Goal: Task Accomplishment & Management: Complete application form

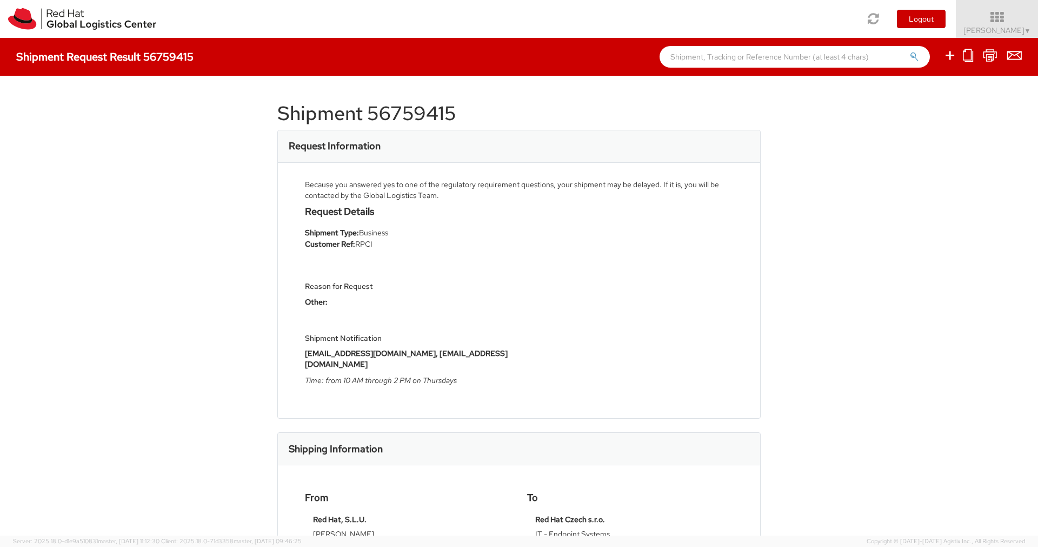
click at [494, 250] on div "Request Details Shipment Type: Business Customer Ref: RPCI Reason for Request O…" at bounding box center [408, 298] width 222 height 185
click at [41, 17] on img at bounding box center [82, 19] width 148 height 22
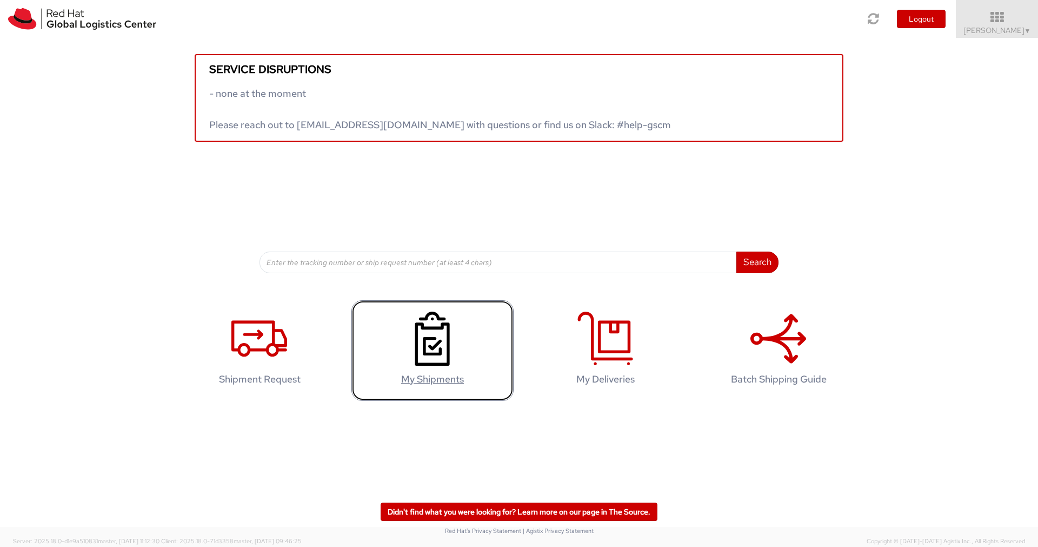
click at [485, 349] on link "My Shipments" at bounding box center [433, 350] width 162 height 101
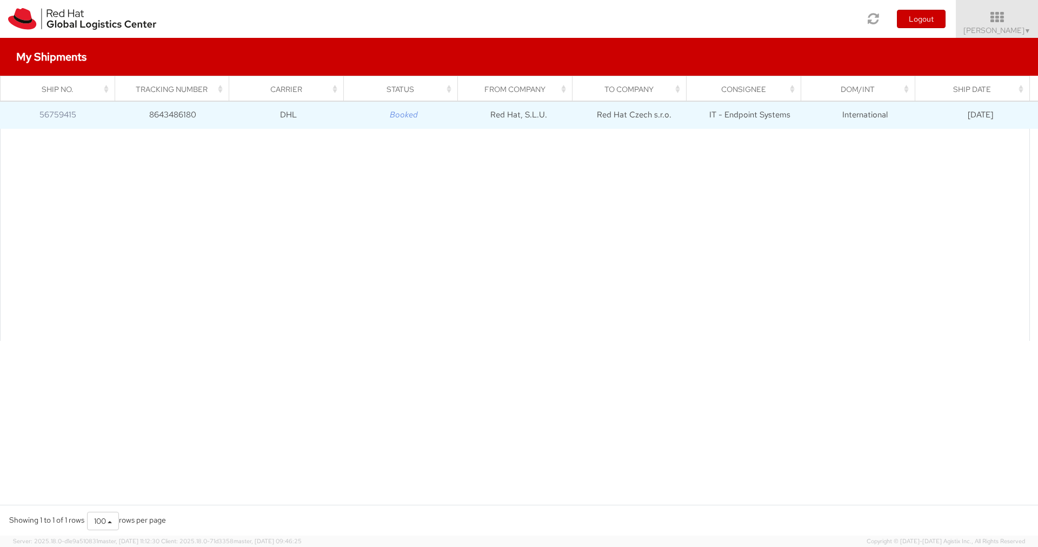
click at [413, 120] on icon "Booked" at bounding box center [404, 114] width 28 height 11
click at [176, 117] on td "8643486180" at bounding box center [172, 115] width 115 height 27
click at [66, 114] on link "56759415" at bounding box center [57, 114] width 37 height 11
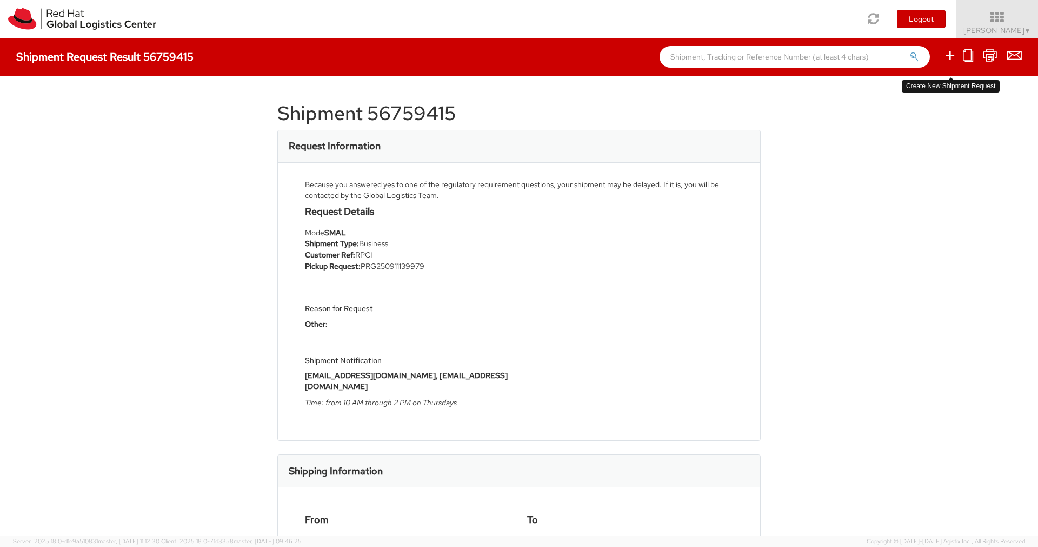
click at [950, 56] on icon at bounding box center [950, 56] width 13 height 14
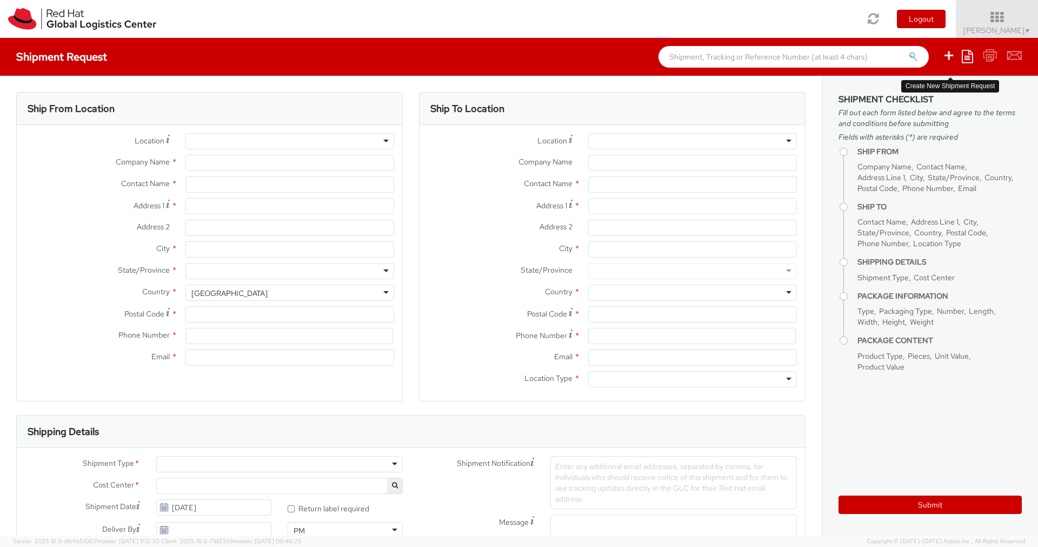
select select
select select "724"
click at [85, 30] on link at bounding box center [82, 19] width 164 height 38
type input "Red Hat"
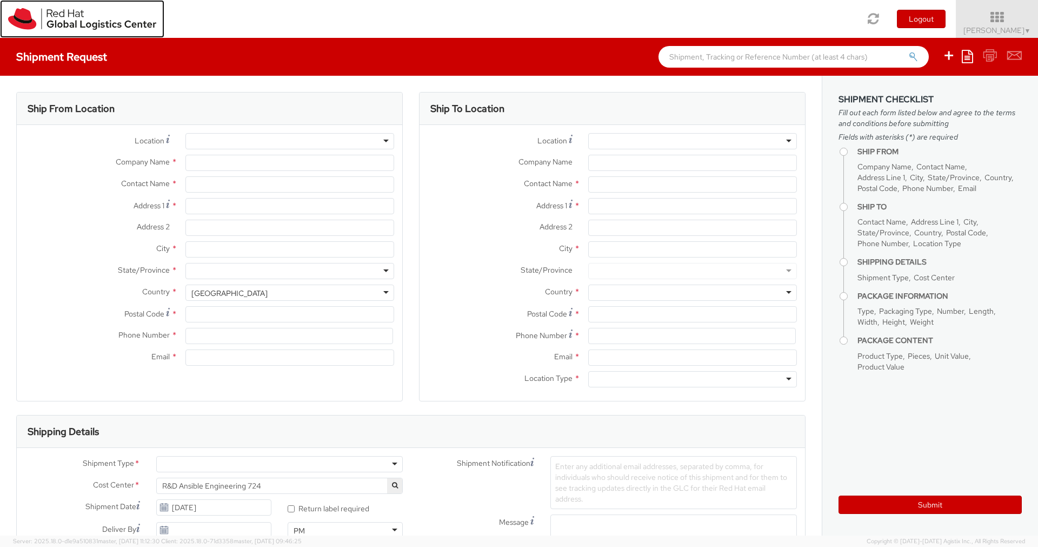
type input "[PERSON_NAME]"
type input "[EMAIL_ADDRESS][DOMAIN_NAME]"
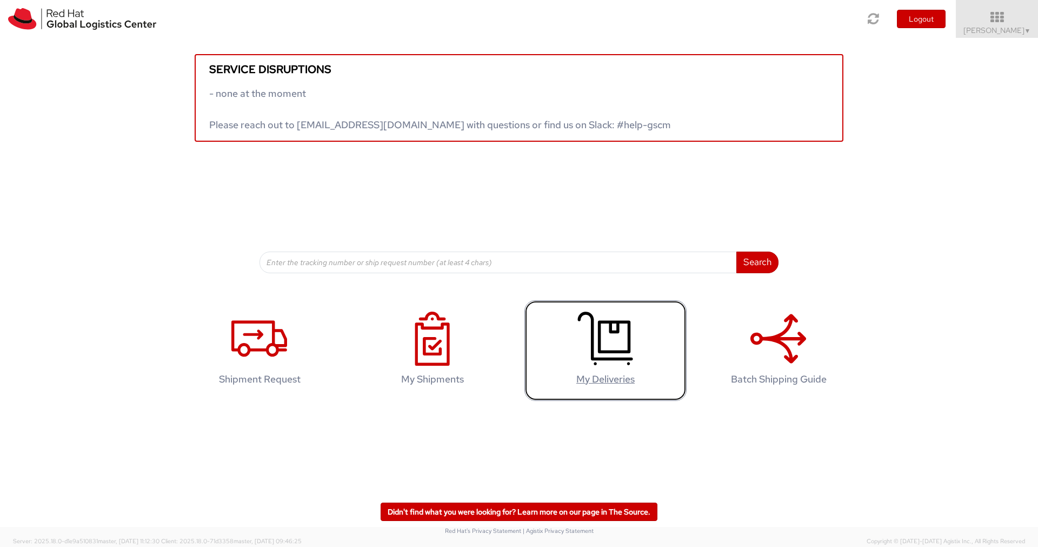
click at [673, 384] on link "My Deliveries" at bounding box center [606, 350] width 162 height 101
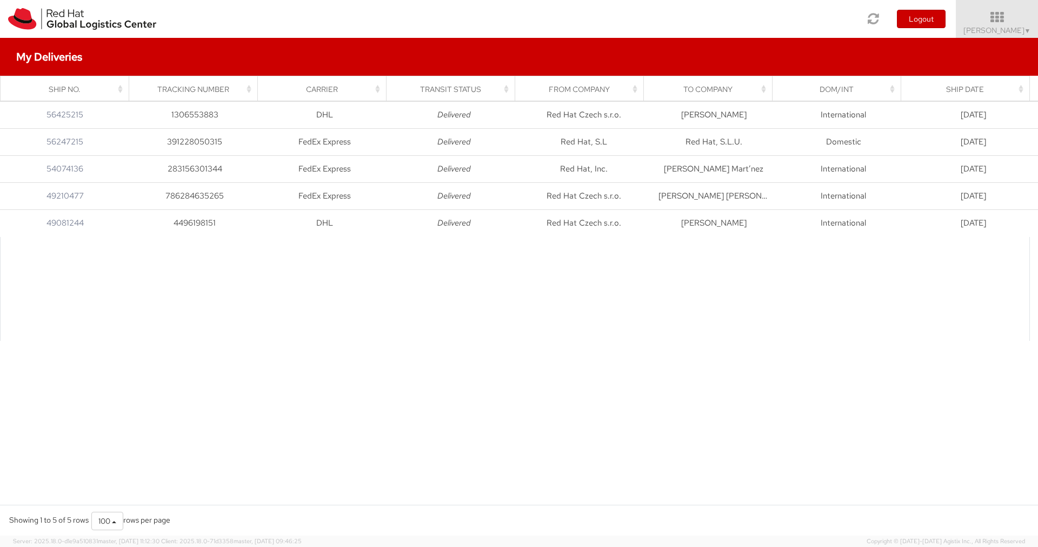
click at [52, 46] on div "My Deliveries" at bounding box center [519, 57] width 1038 height 38
click at [56, 15] on img at bounding box center [82, 19] width 148 height 22
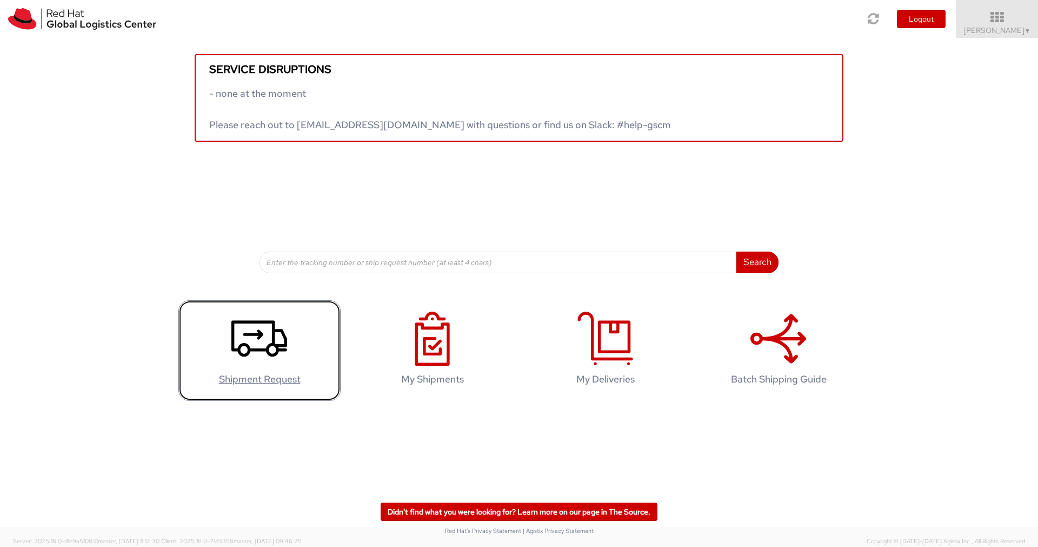
click at [255, 326] on icon at bounding box center [259, 338] width 56 height 54
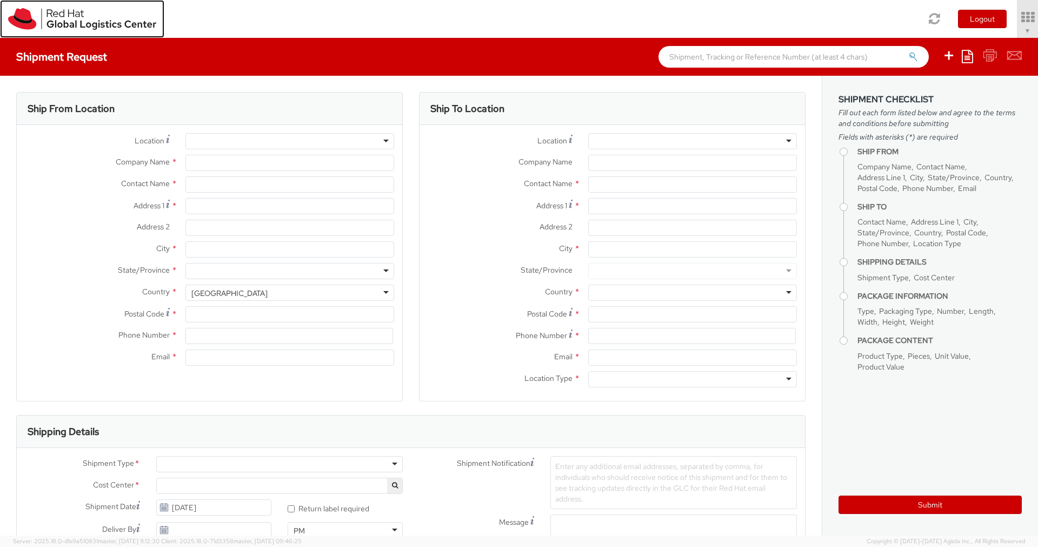
click at [39, 12] on img at bounding box center [82, 19] width 148 height 22
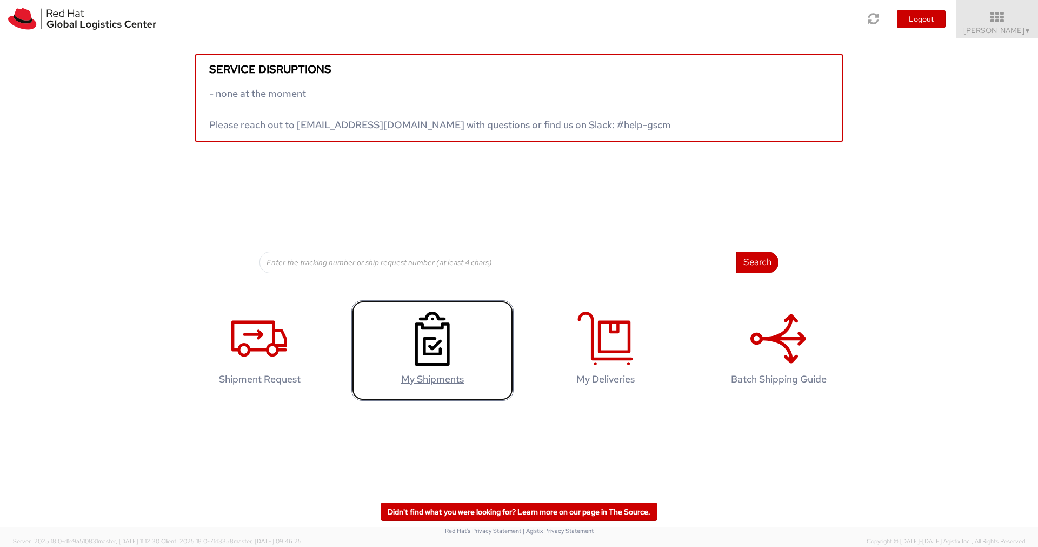
click at [457, 336] on icon at bounding box center [433, 338] width 56 height 54
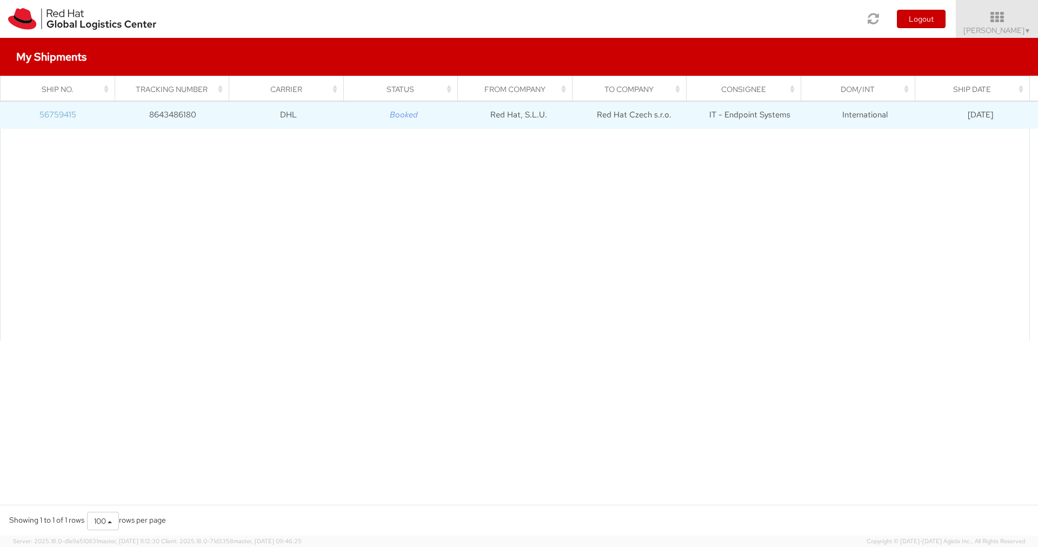
click at [64, 118] on link "56759415" at bounding box center [57, 114] width 37 height 11
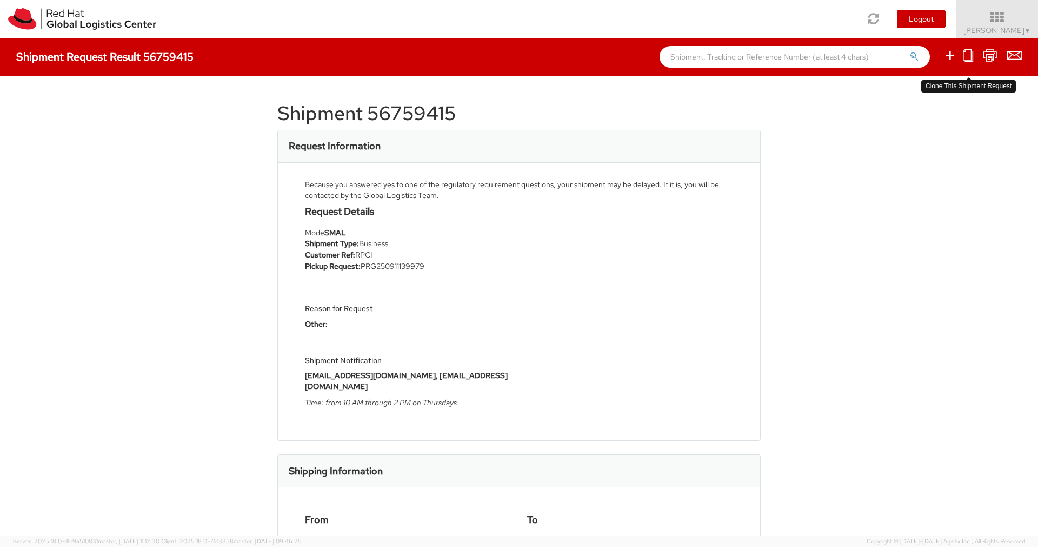
click at [967, 61] on icon at bounding box center [968, 56] width 10 height 14
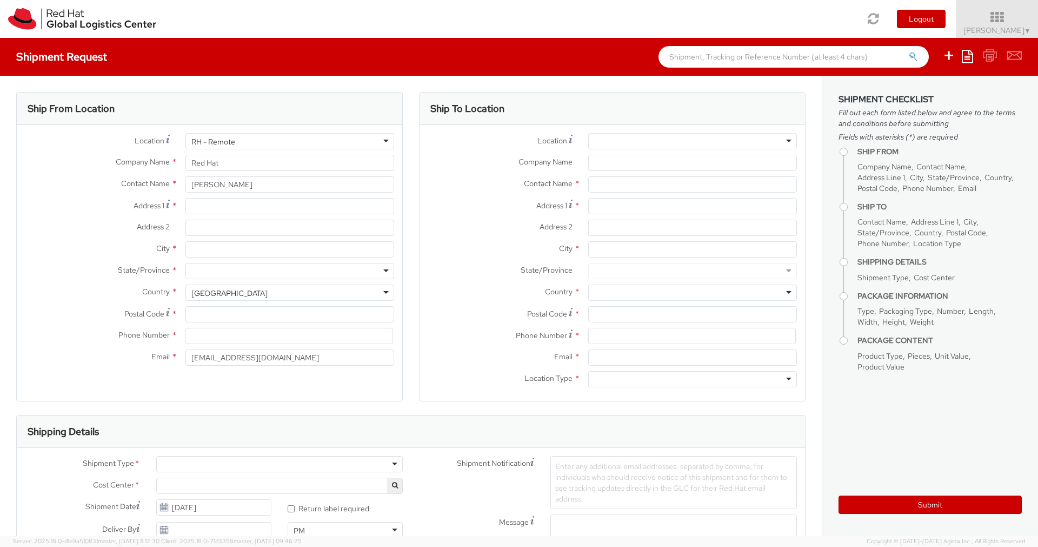
select select
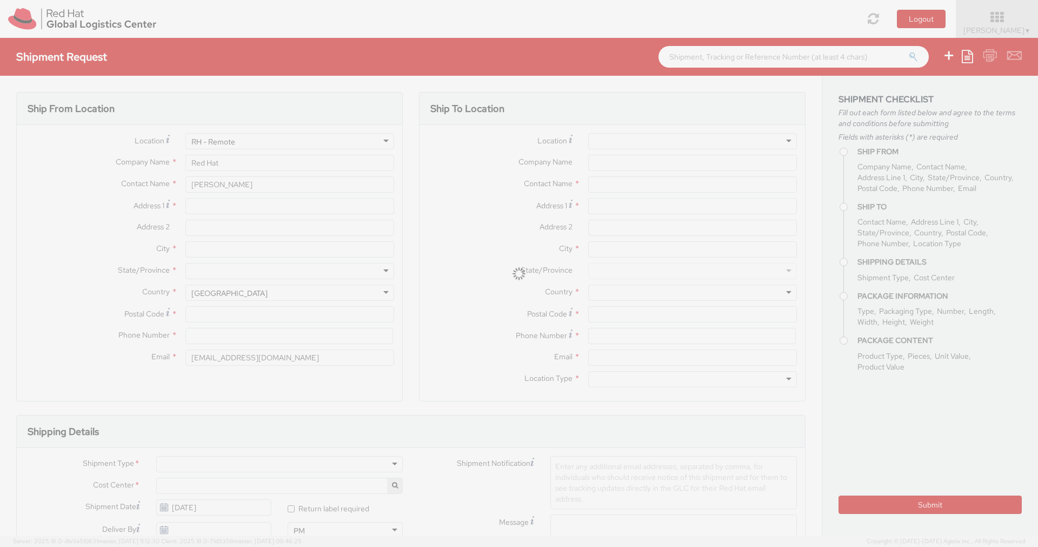
type input "Red Hat, S.L.U."
type input "[PERSON_NAME]"
type input "Torre de Cristal, Piso 17"
type input "[STREET_ADDRESS]"
type input "[GEOGRAPHIC_DATA]"
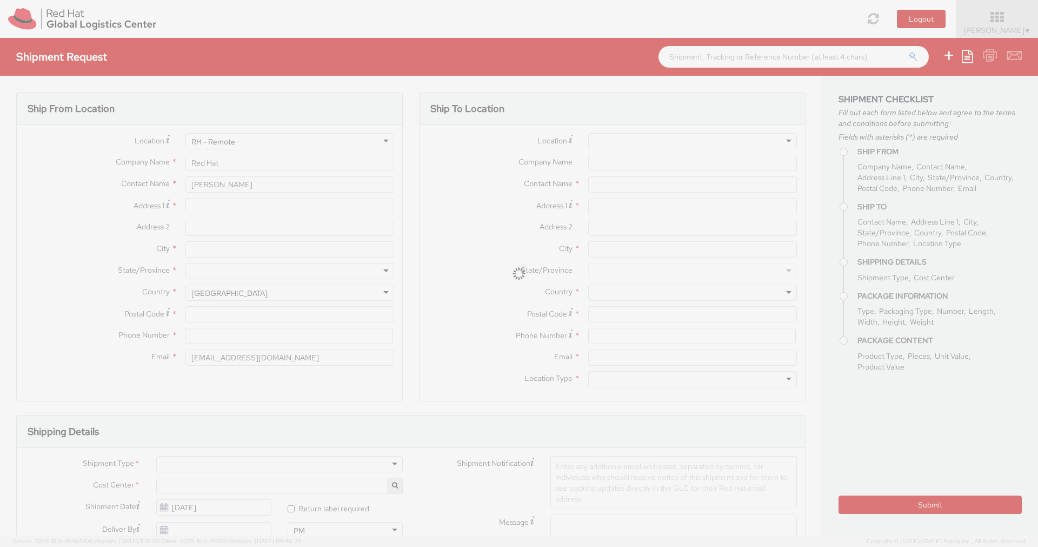
type input "28046"
type input "34 914 14 88 00"
type input "[EMAIL_ADDRESS][DOMAIN_NAME]"
type input "Red Hat Czech s.r.o."
type input "IT - Endpoint Systems"
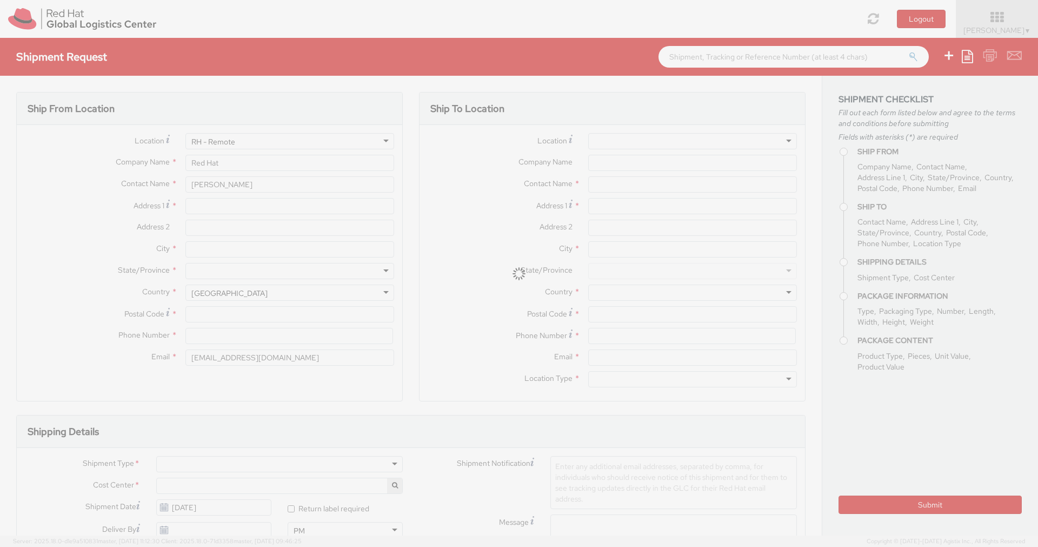
type input "Purkynova 647/111"
type input "[GEOGRAPHIC_DATA]"
type input "621 00"
type input "420 532 294 555"
type input "[EMAIL_ADDRESS][DOMAIN_NAME]"
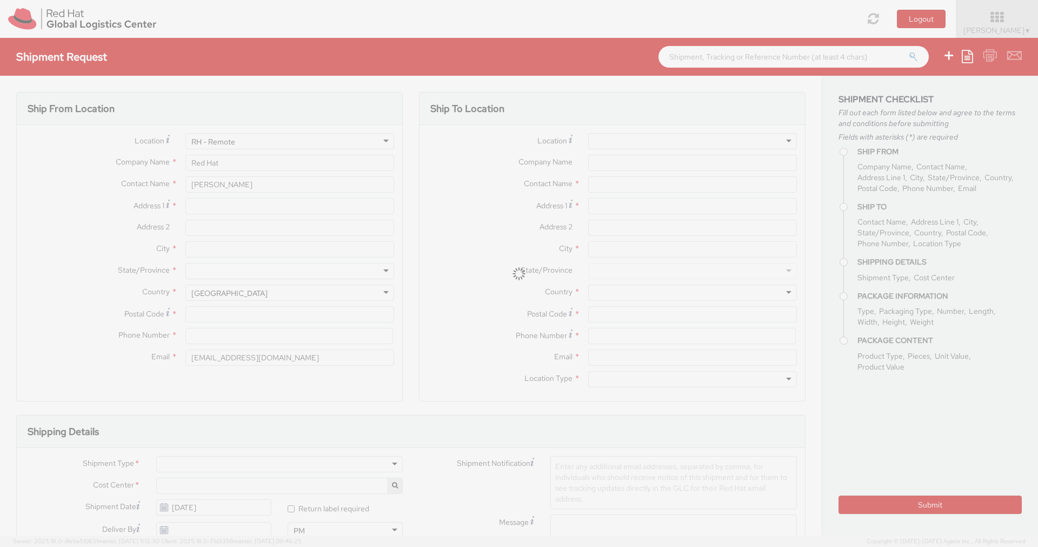
type textarea "Time: from 10 AM through 2 PM on Thursdays"
type input "RPCI"
select select "LAPTOP"
type input "1"
type input "50"
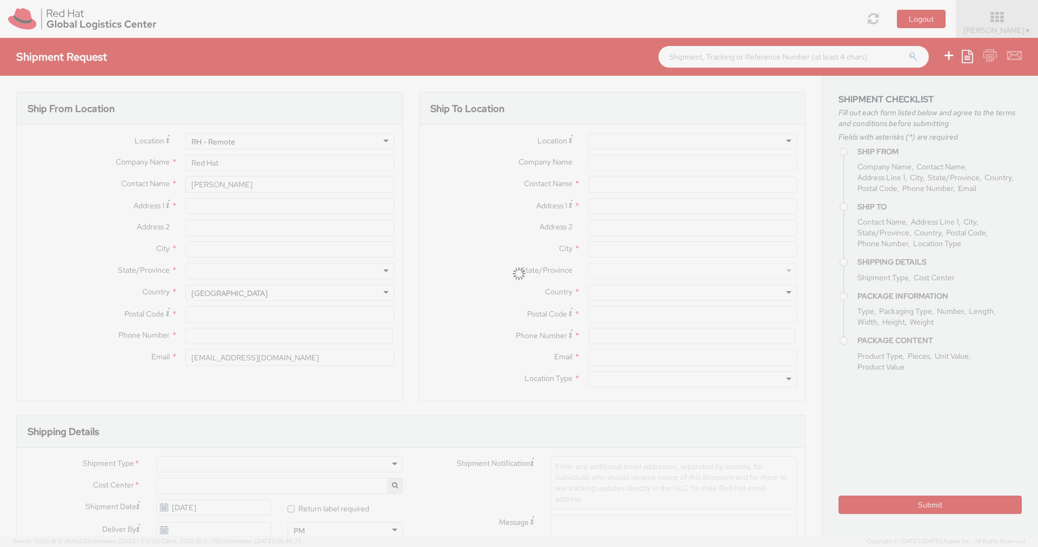
type input "34"
type input "9"
select select "CM"
type input "4"
select select "KGS"
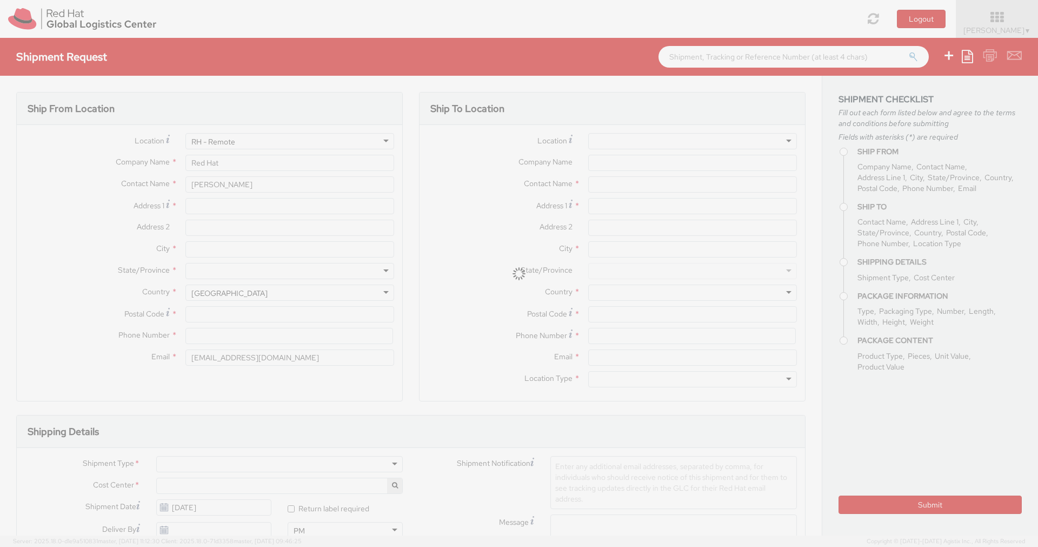
type input "Lenovo Red Hat Laptop"
select select "LAPTOP"
type input "500.00"
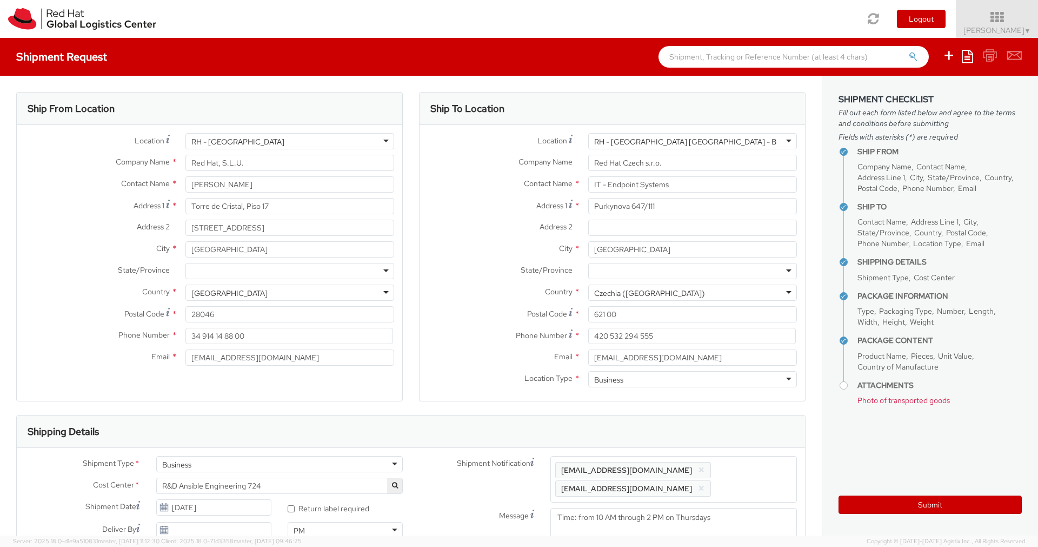
scroll to position [31, 0]
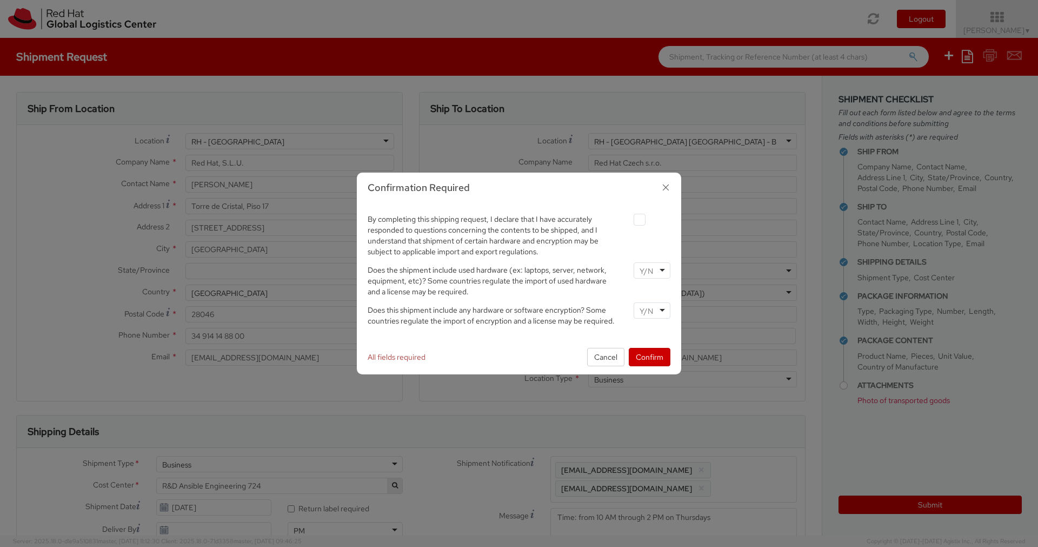
select select "850"
click at [636, 220] on label at bounding box center [640, 220] width 12 height 12
click at [631, 220] on input "checkbox" at bounding box center [627, 219] width 7 height 7
checkbox input "true"
click at [657, 276] on div at bounding box center [652, 270] width 37 height 16
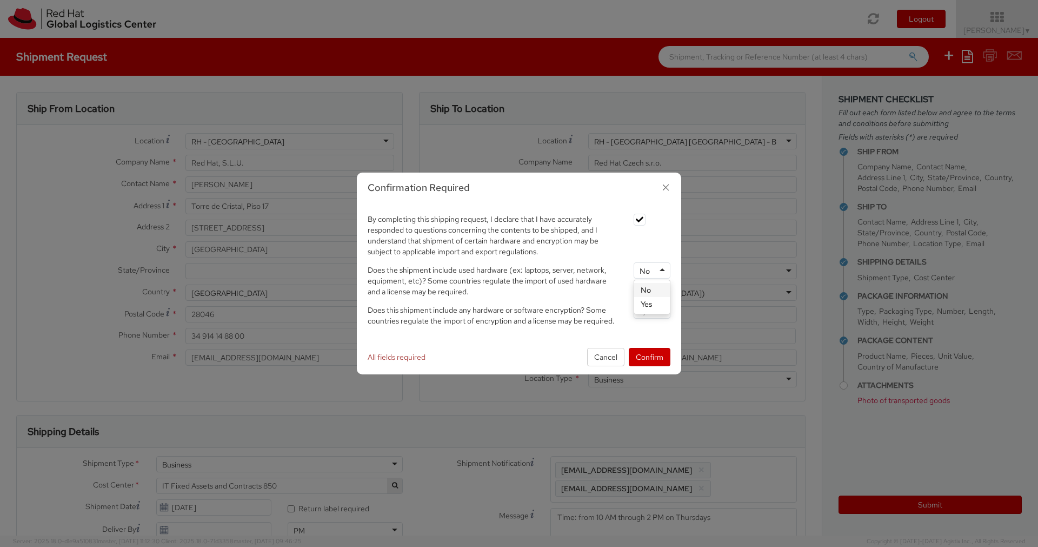
click at [650, 269] on div "No" at bounding box center [652, 270] width 37 height 16
click at [657, 316] on div at bounding box center [652, 310] width 37 height 16
click at [648, 357] on button "Confirm" at bounding box center [650, 357] width 42 height 18
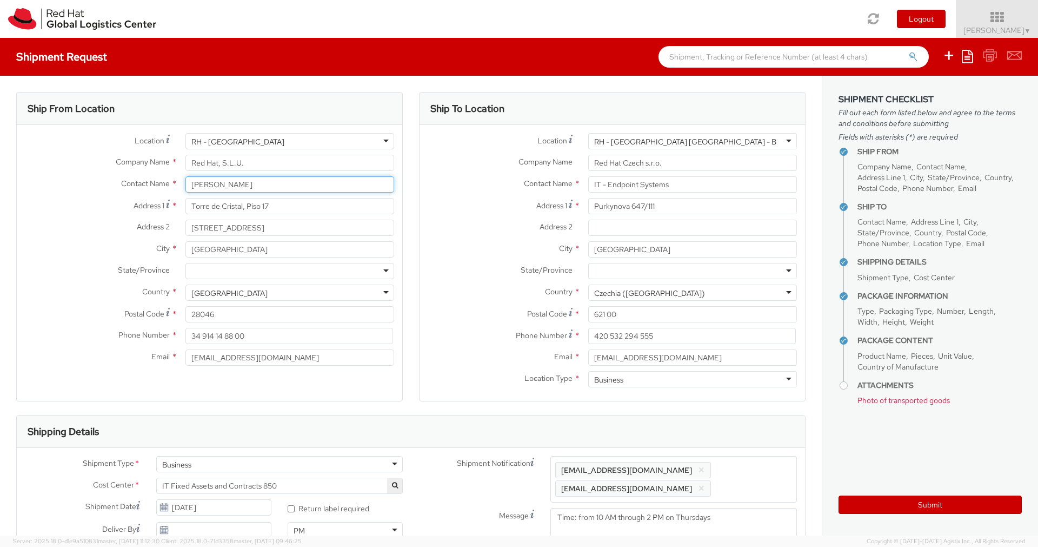
click at [279, 181] on input "[PERSON_NAME]" at bounding box center [289, 184] width 209 height 16
type input "[PERSON_NAME] Finca [PERSON_NAME]"
click at [112, 195] on div "Contact Name * [PERSON_NAME] Finca [PERSON_NAME]" at bounding box center [210, 187] width 386 height 22
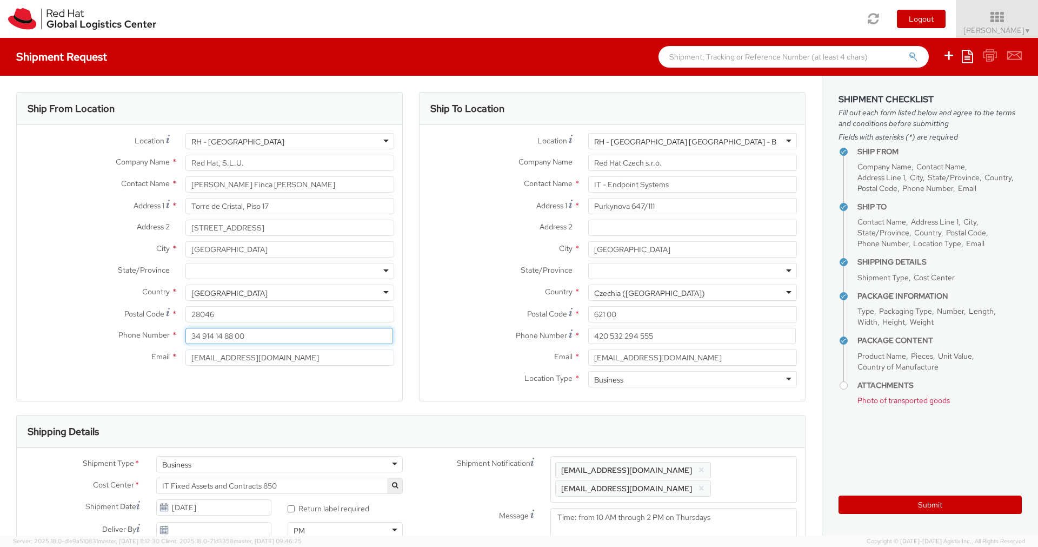
click at [273, 334] on input "34 914 14 88 00" at bounding box center [289, 336] width 208 height 16
click at [254, 362] on input "[EMAIL_ADDRESS][DOMAIN_NAME]" at bounding box center [289, 357] width 209 height 16
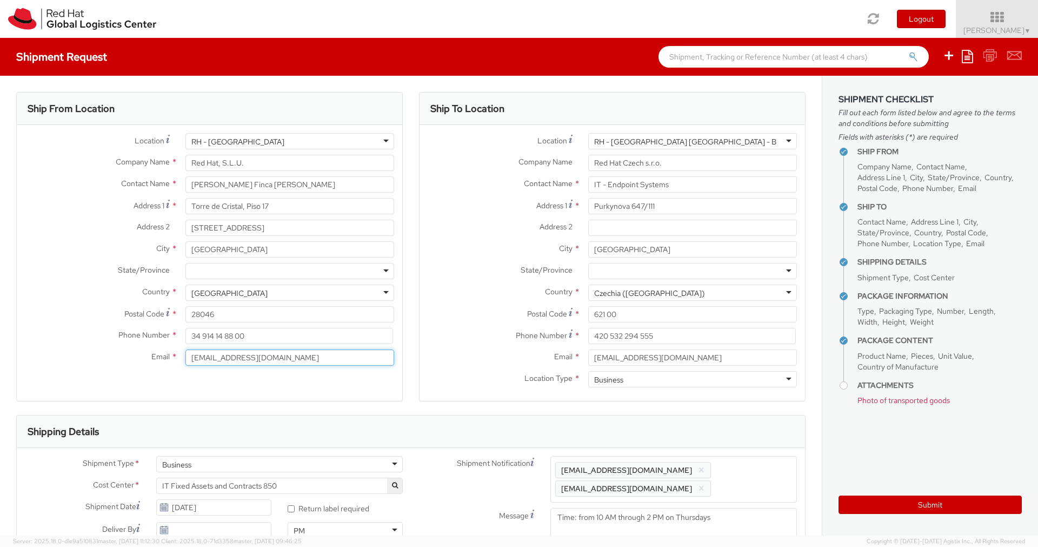
click at [254, 362] on input "[EMAIL_ADDRESS][DOMAIN_NAME]" at bounding box center [289, 357] width 209 height 16
type input "[EMAIL_ADDRESS][DOMAIN_NAME]"
click at [262, 337] on input "34 914 14 88 00" at bounding box center [289, 336] width 208 height 16
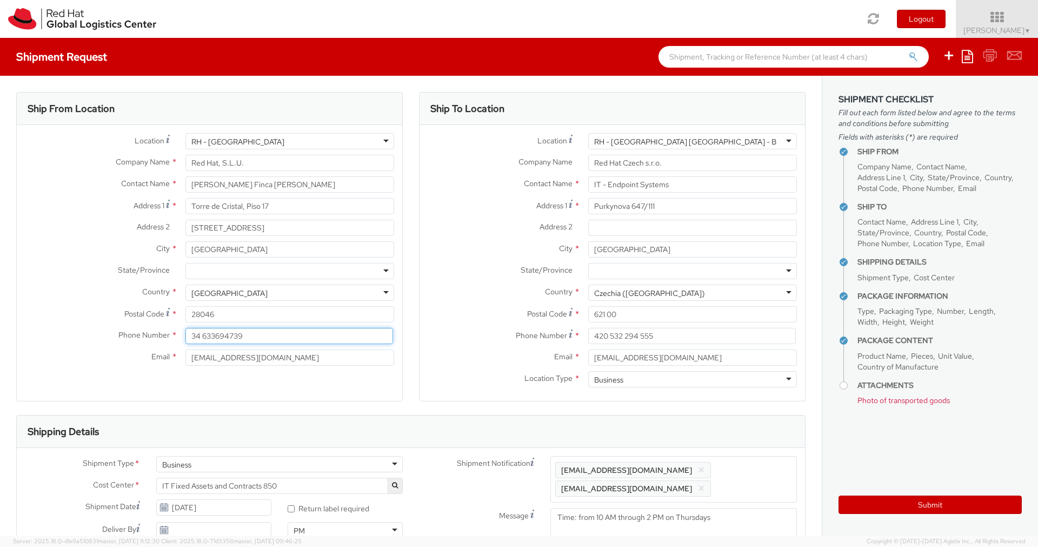
type input "34 633694739"
click at [271, 388] on div "Ship From Location Location * [GEOGRAPHIC_DATA] - [GEOGRAPHIC_DATA][PERSON_NAME…" at bounding box center [209, 246] width 387 height 309
click at [341, 383] on div "Ship From Location Location * [GEOGRAPHIC_DATA] - [GEOGRAPHIC_DATA][PERSON_NAME…" at bounding box center [209, 246] width 387 height 309
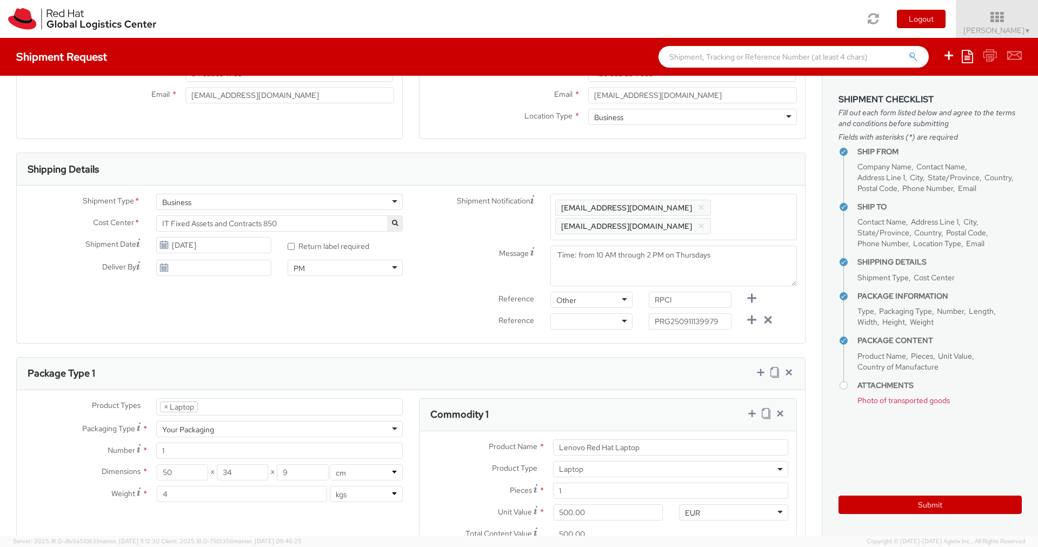
scroll to position [270, 0]
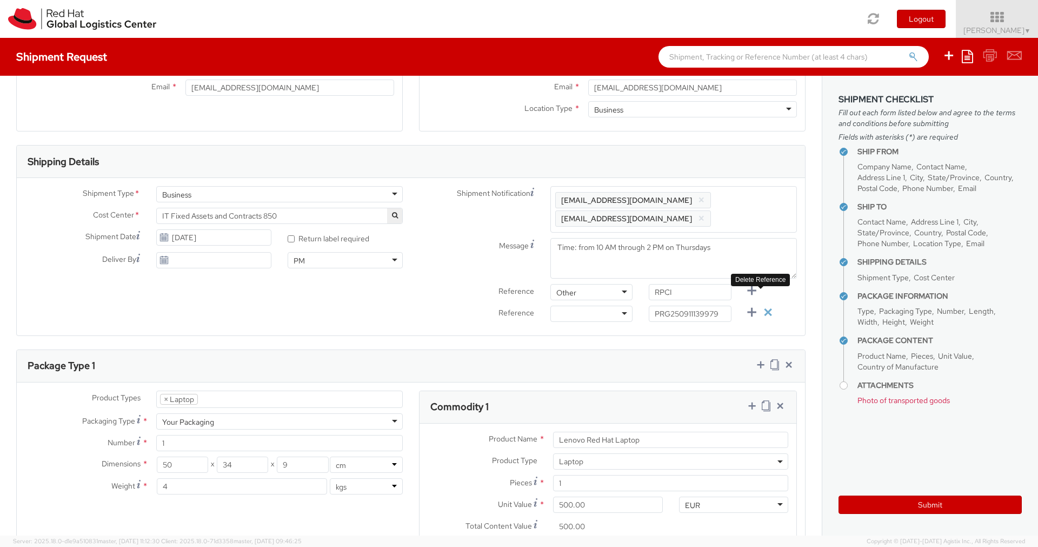
click at [761, 306] on icon at bounding box center [768, 313] width 14 height 14
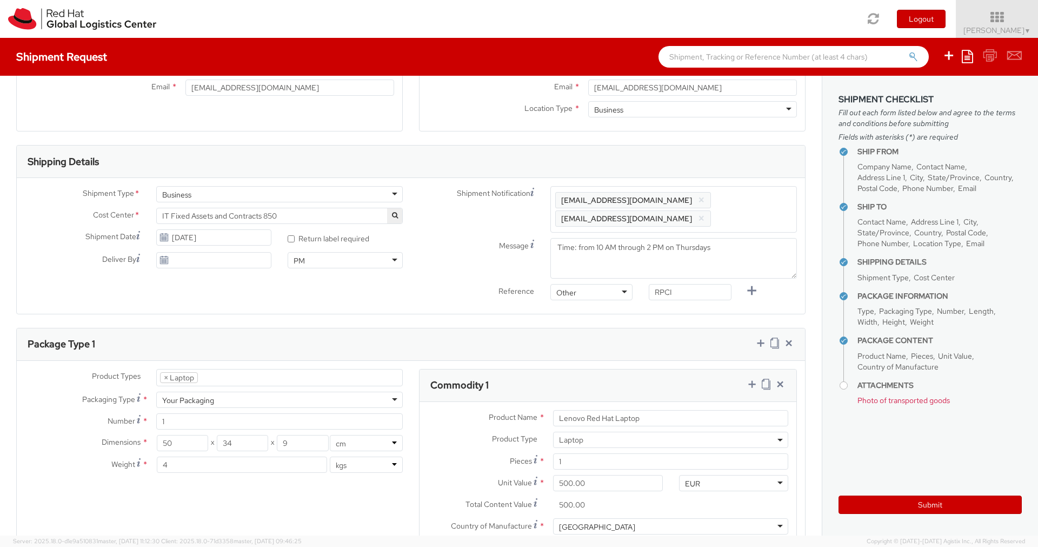
click at [287, 286] on div "Shipment Type * Business Business Business Cost Center * IT Fixed Assets and Co…" at bounding box center [411, 246] width 788 height 120
click at [169, 241] on input "[DATE]" at bounding box center [213, 237] width 115 height 16
click at [247, 326] on td "18" at bounding box center [250, 322] width 19 height 16
type input "[DATE]"
click at [272, 287] on div "Shipment Type * Business Business Business Cost Center * IT Fixed Assets and Co…" at bounding box center [411, 246] width 788 height 120
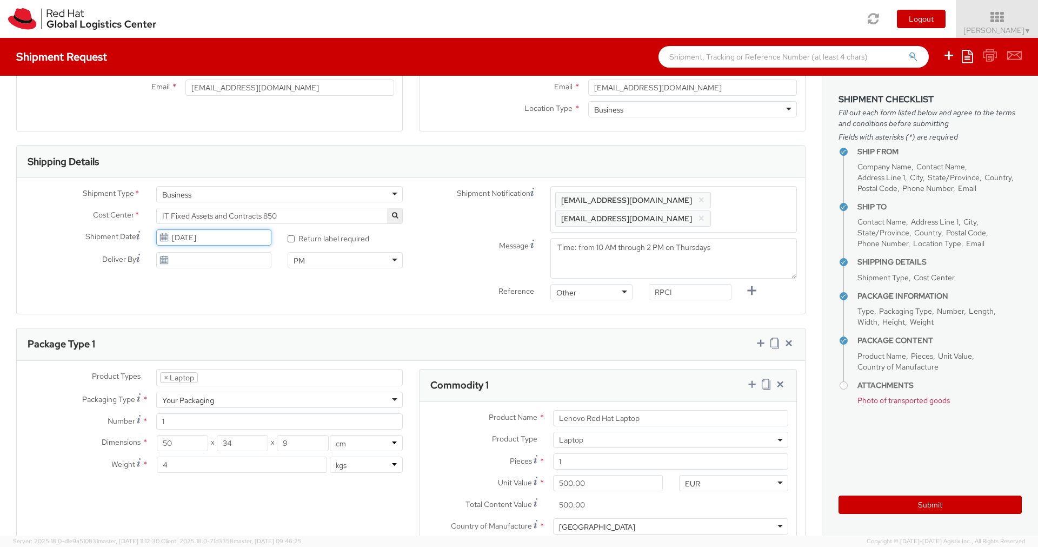
click at [212, 237] on input "[DATE]" at bounding box center [213, 237] width 115 height 16
click at [248, 320] on td "18" at bounding box center [250, 322] width 19 height 16
click at [337, 295] on div "Shipment Type * Business Business Business Cost Center * IT Fixed Assets and Co…" at bounding box center [411, 246] width 788 height 136
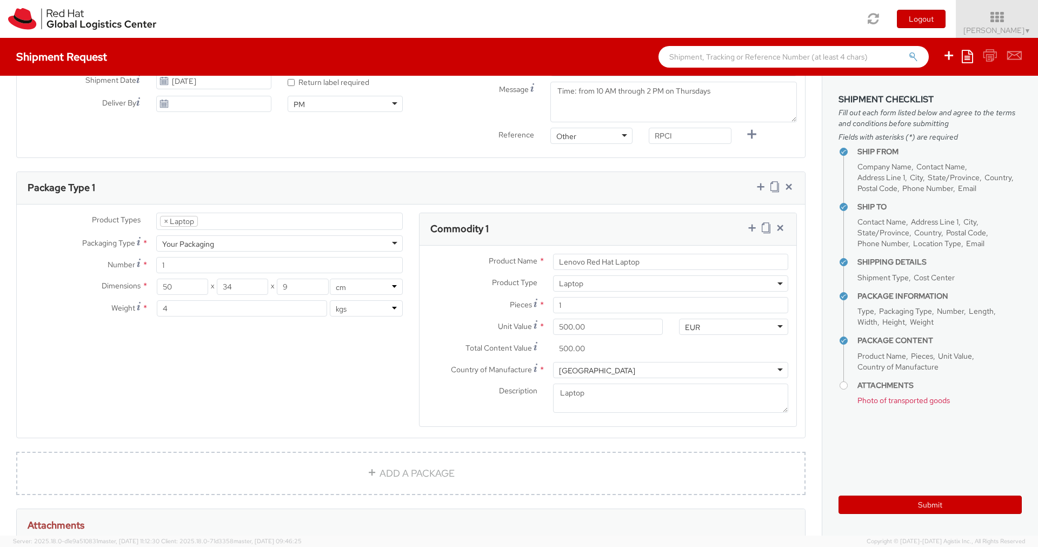
scroll to position [0, 0]
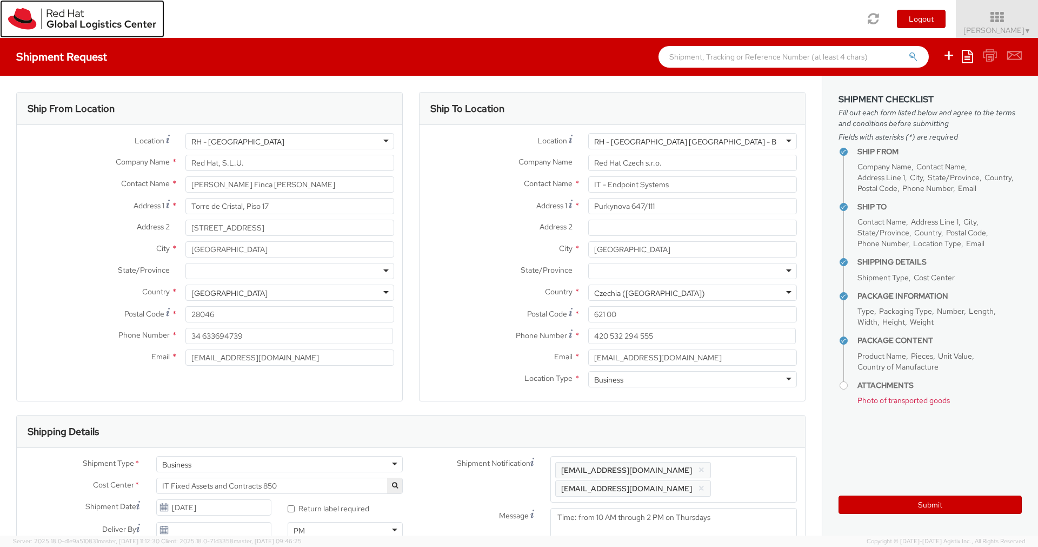
click at [62, 13] on img at bounding box center [82, 19] width 148 height 22
